Goal: Find contact information: Find contact information

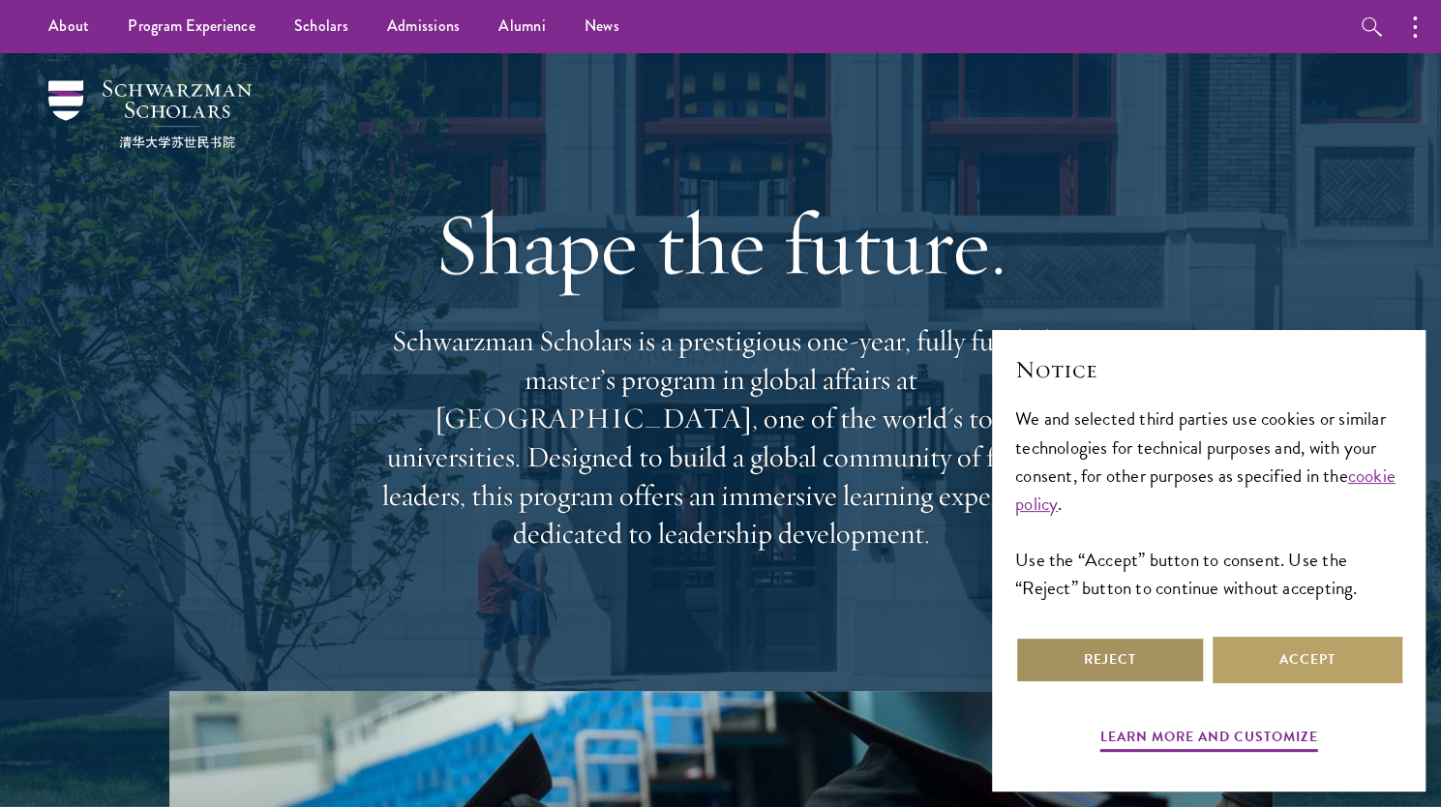
click at [1076, 655] on button "Reject" at bounding box center [1110, 660] width 190 height 46
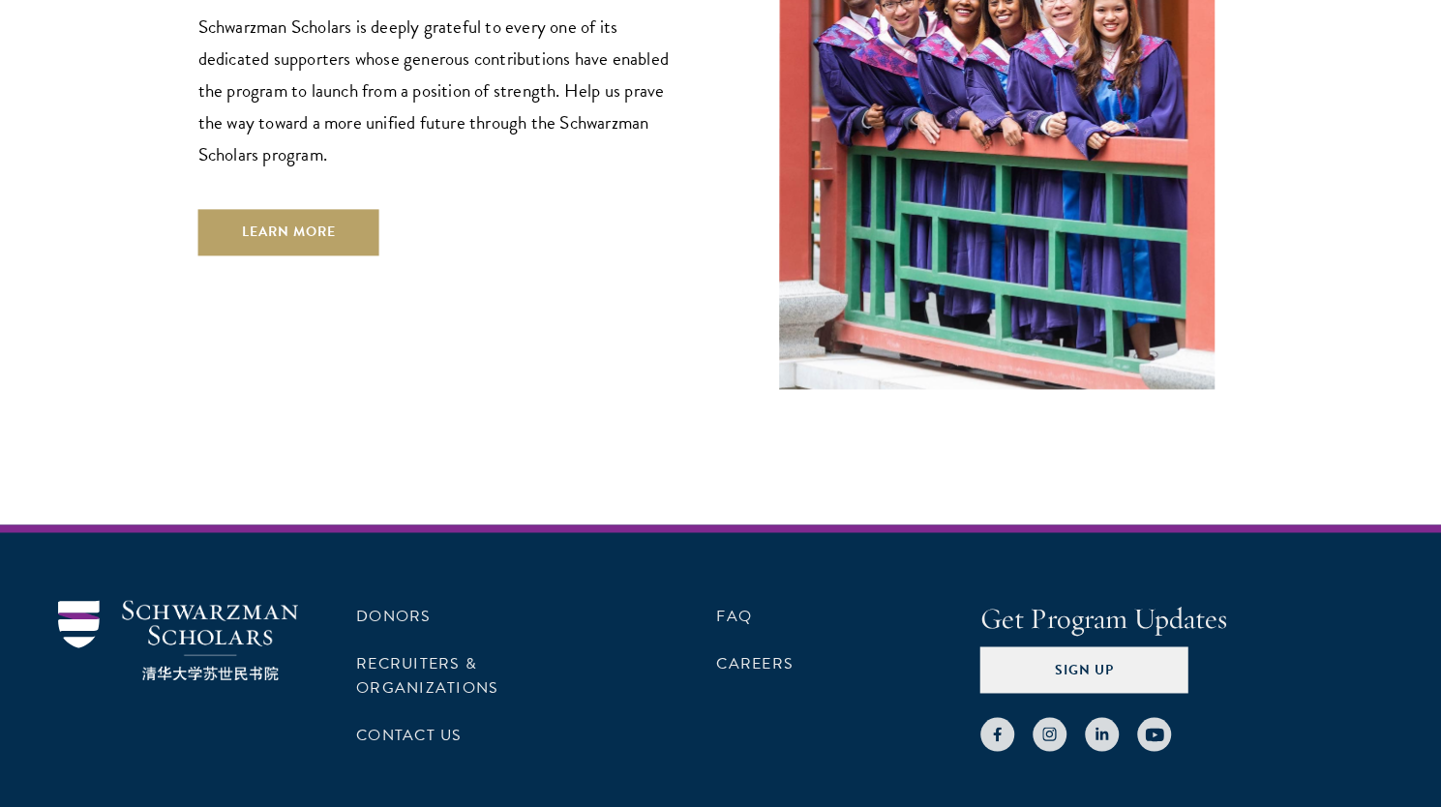
scroll to position [5863, 0]
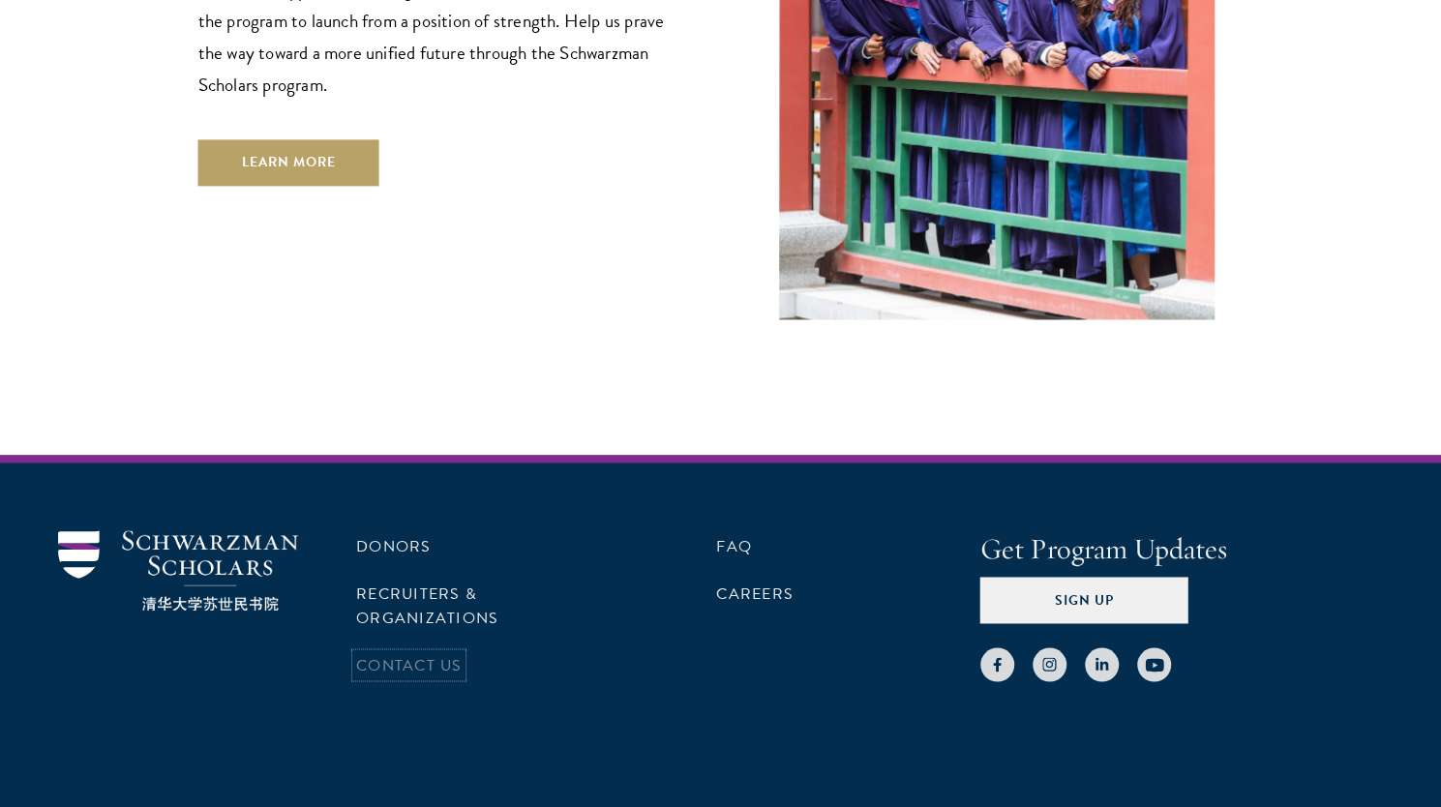
click at [404, 653] on link "Contact Us" at bounding box center [408, 664] width 105 height 23
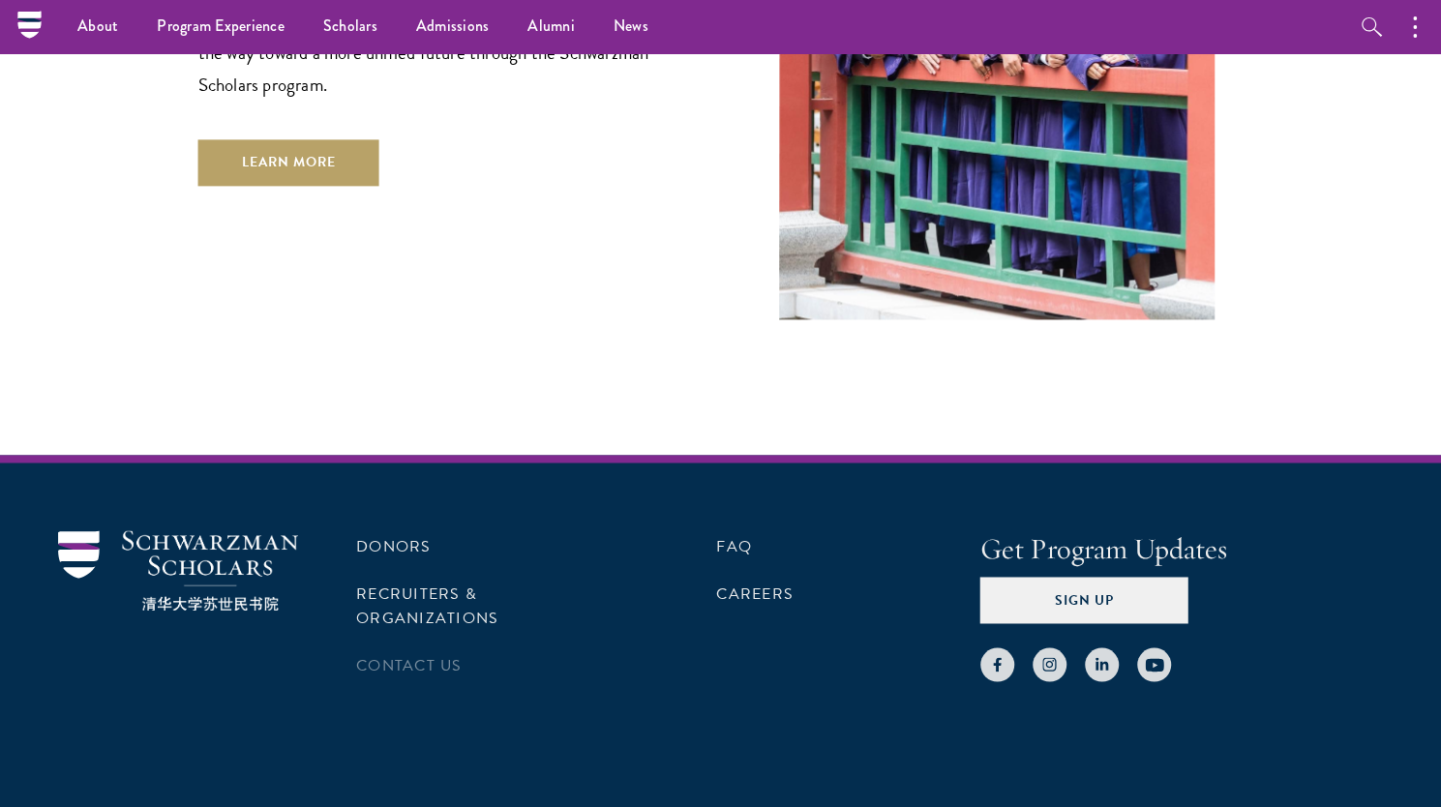
scroll to position [5860, 0]
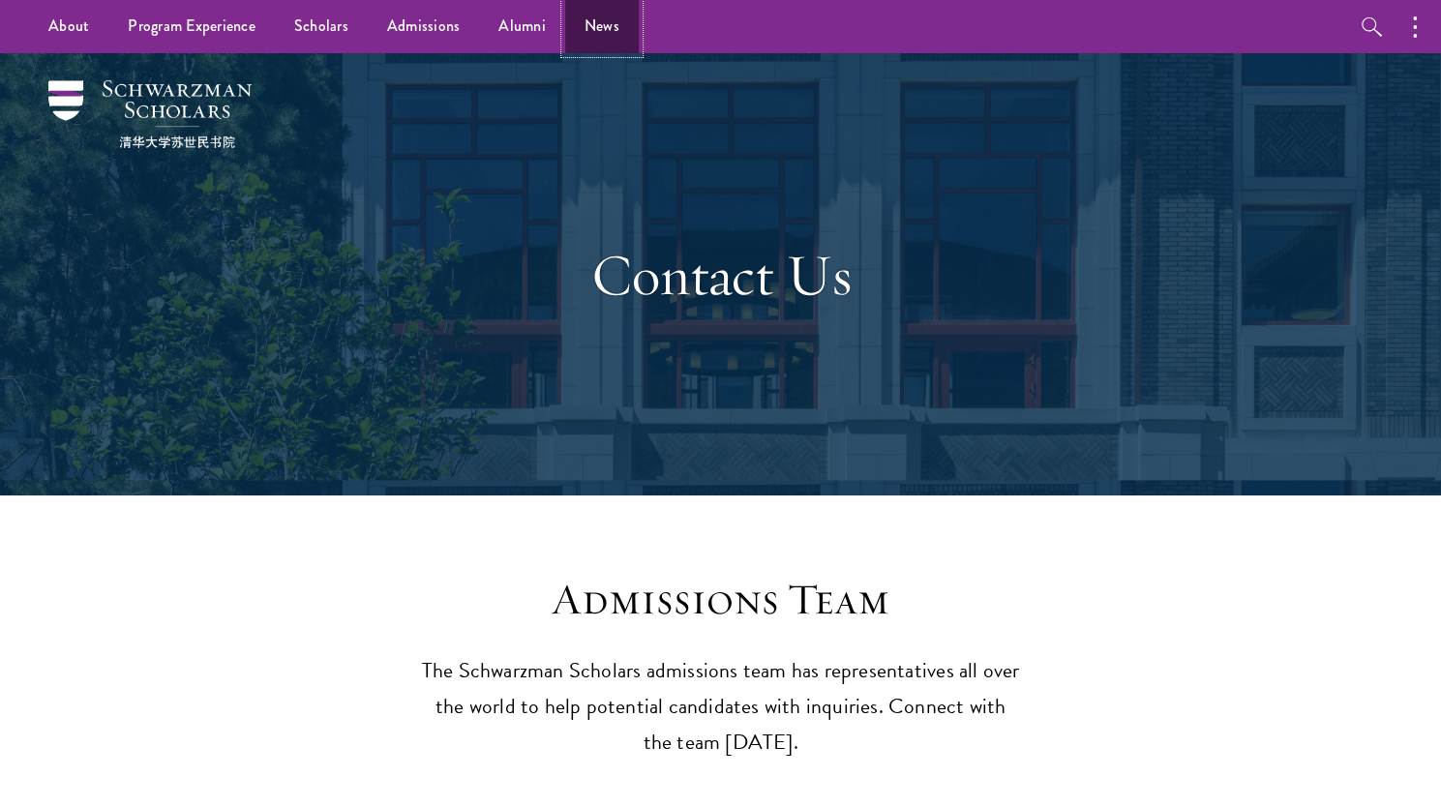
click at [579, 23] on link "News" at bounding box center [602, 26] width 74 height 53
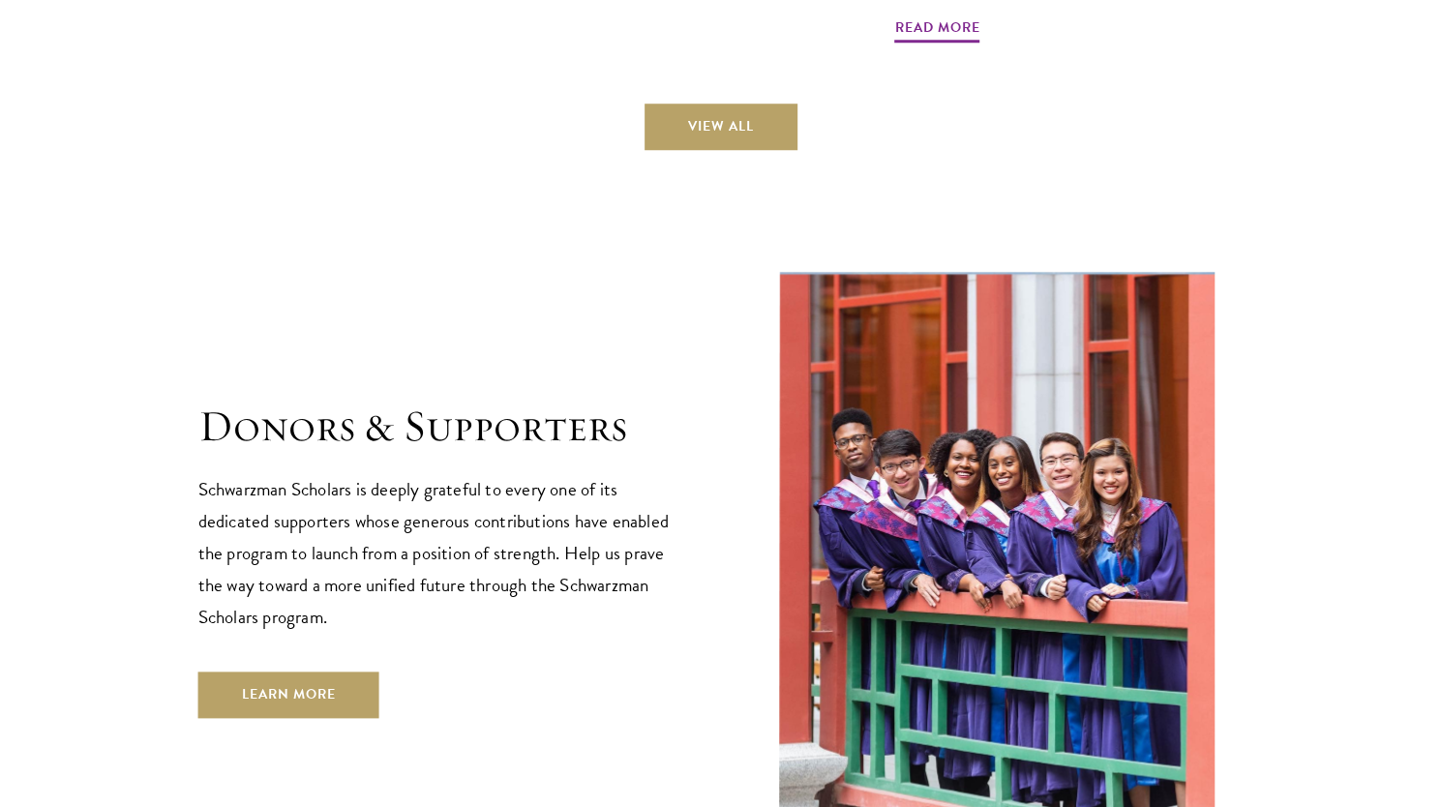
scroll to position [5855, 0]
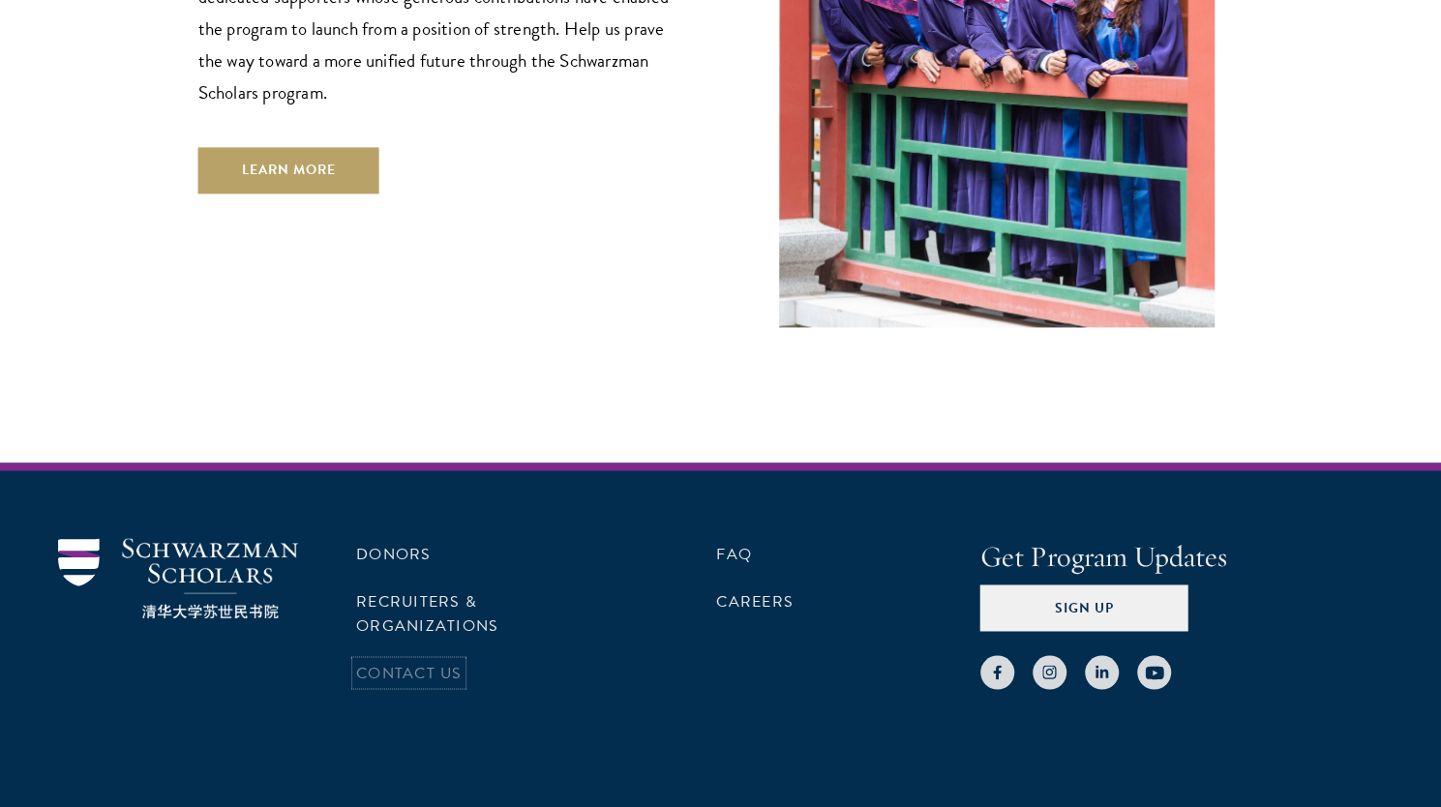
click at [433, 661] on link "Contact Us" at bounding box center [408, 672] width 105 height 23
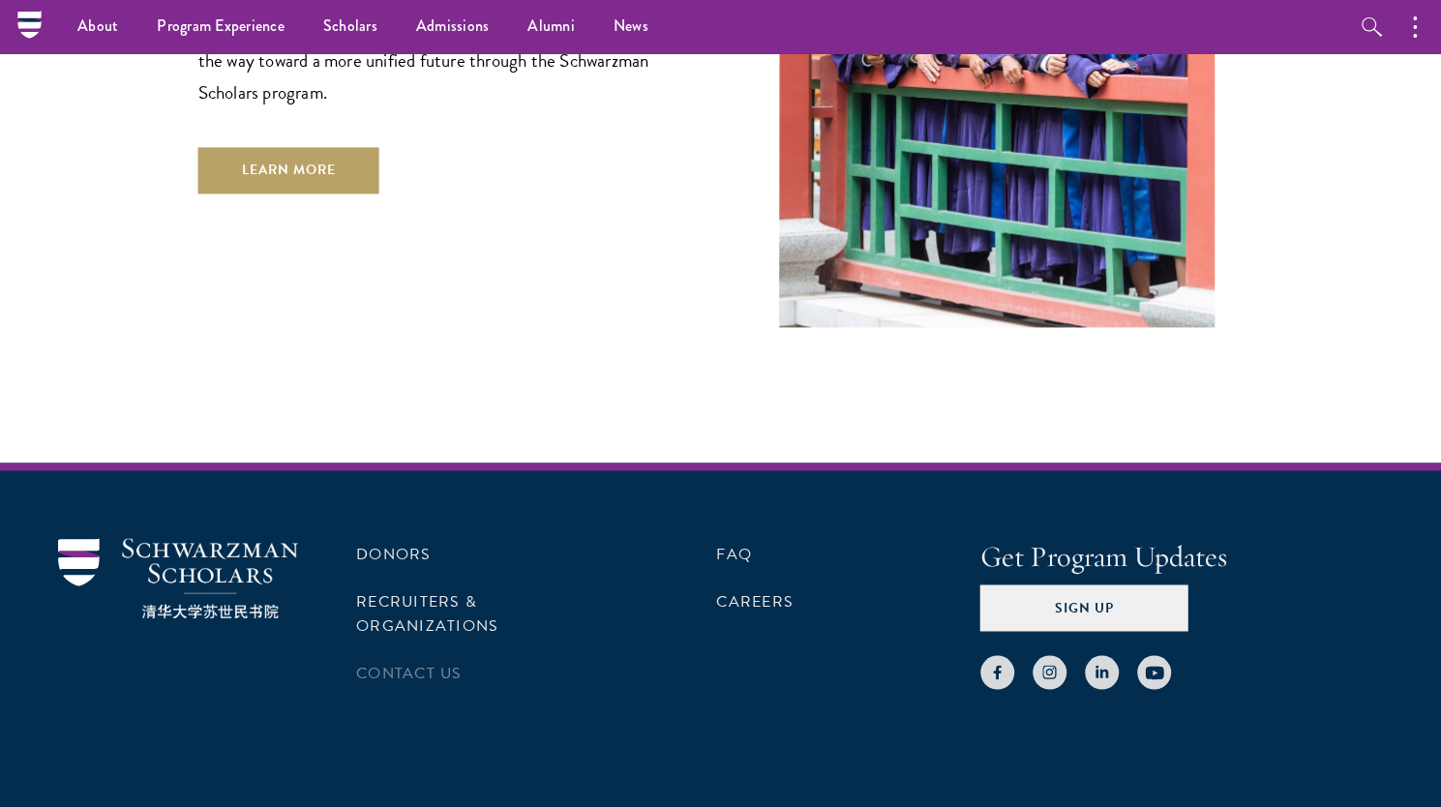
scroll to position [5851, 0]
